Goal: Transaction & Acquisition: Purchase product/service

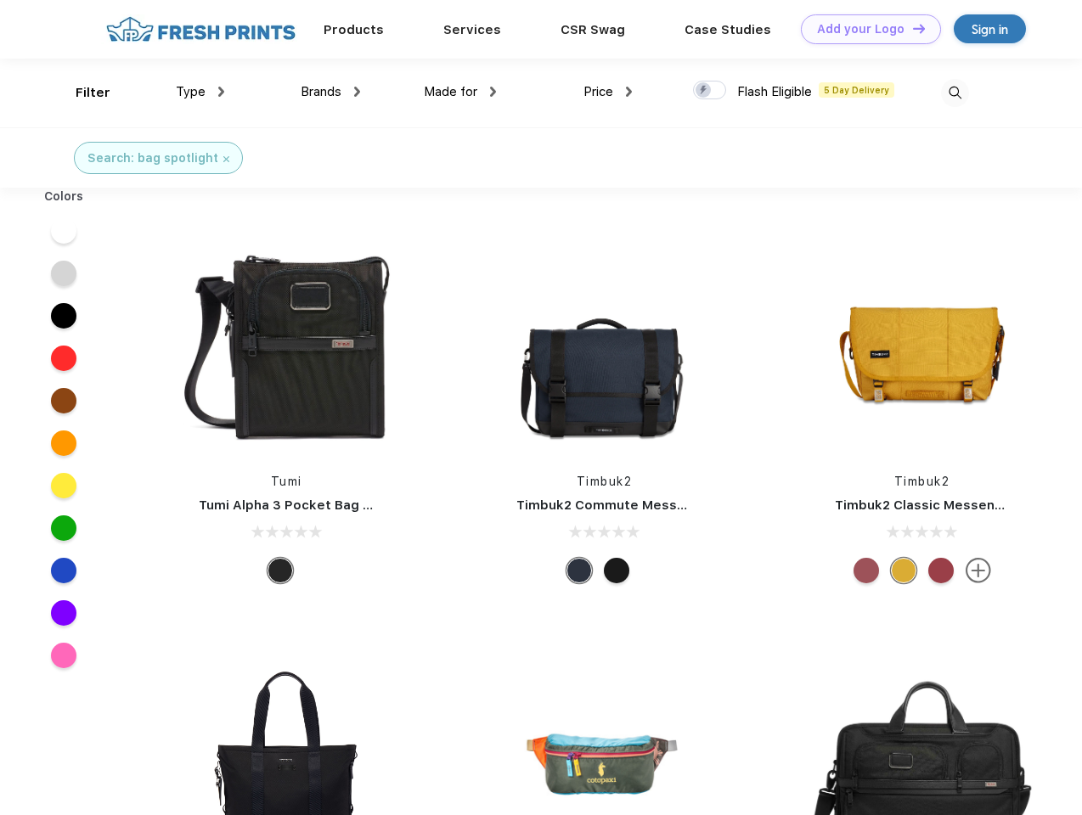
click at [865, 29] on link "Add your Logo Design Tool" at bounding box center [871, 29] width 140 height 30
click at [0, 0] on div "Design Tool" at bounding box center [0, 0] width 0 height 0
click at [911, 28] on link "Add your Logo Design Tool" at bounding box center [871, 29] width 140 height 30
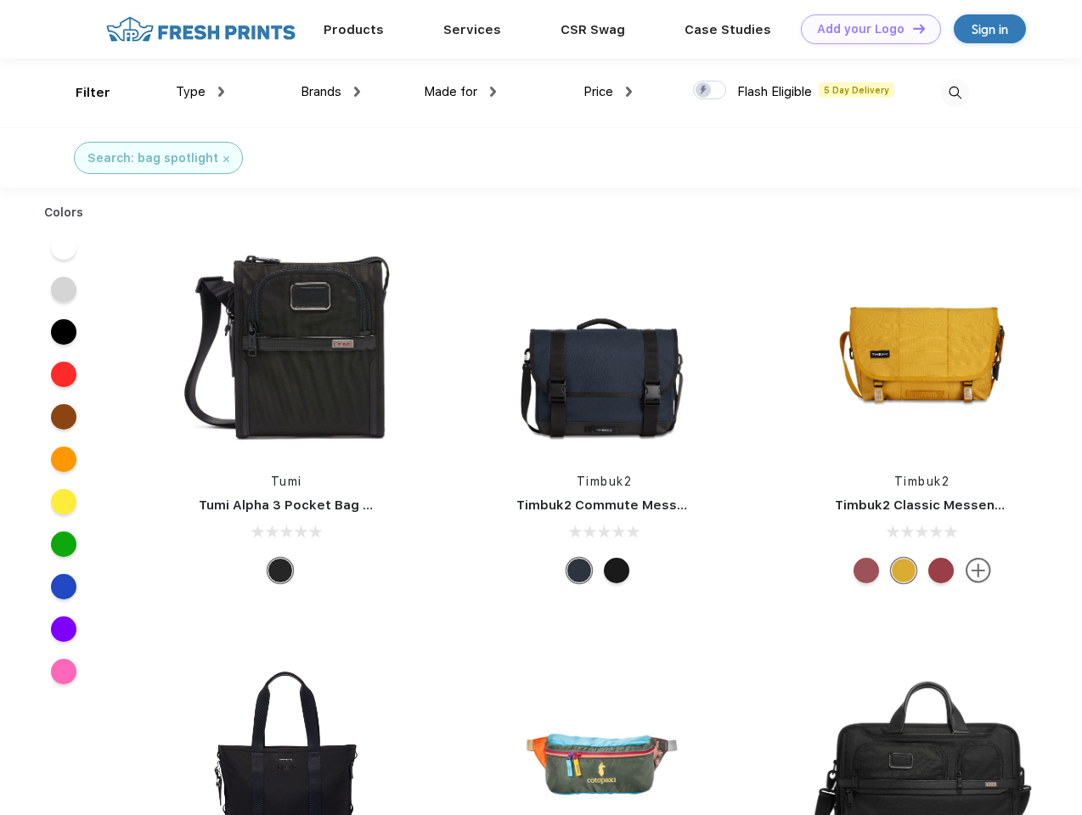
click at [82, 93] on div "Filter" at bounding box center [93, 93] width 35 height 20
click at [200, 92] on span "Type" at bounding box center [191, 91] width 30 height 15
click at [330, 92] on span "Brands" at bounding box center [321, 91] width 41 height 15
click at [460, 92] on span "Made for" at bounding box center [451, 91] width 54 height 15
click at [608, 92] on span "Price" at bounding box center [599, 91] width 30 height 15
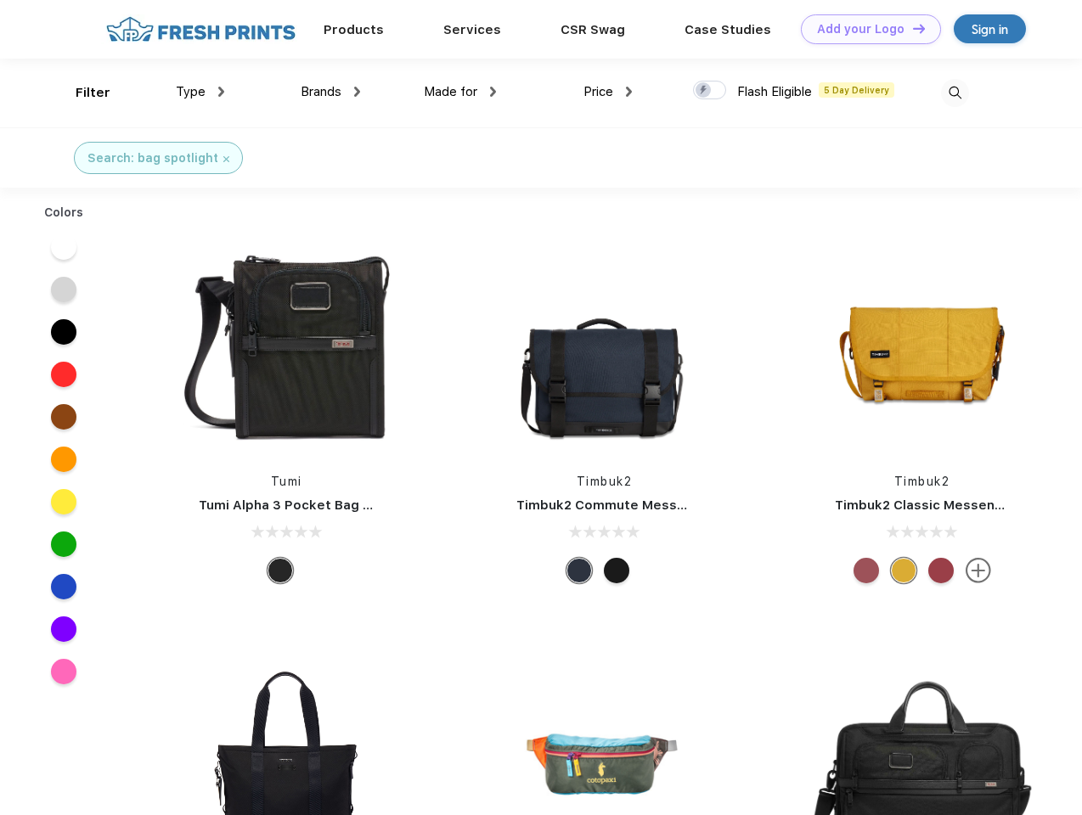
click at [710, 91] on div at bounding box center [709, 90] width 33 height 19
click at [704, 91] on input "checkbox" at bounding box center [698, 85] width 11 height 11
click at [955, 93] on img at bounding box center [955, 93] width 28 height 28
